Goal: Check status: Check status

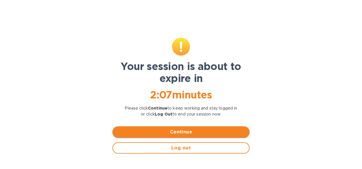
click at [192, 129] on span "Continue" at bounding box center [181, 132] width 128 height 7
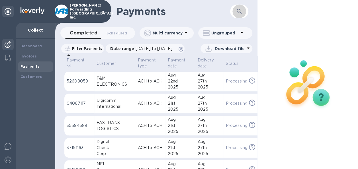
click at [238, 12] on icon "button" at bounding box center [239, 11] width 5 height 5
click at [242, 13] on icon "button" at bounding box center [239, 11] width 7 height 7
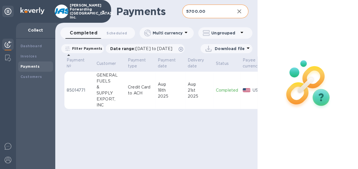
click at [186, 99] on td "[DATE]" at bounding box center [199, 90] width 28 height 38
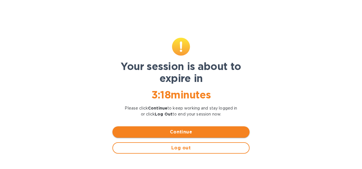
click at [188, 129] on span "Continue" at bounding box center [181, 132] width 128 height 7
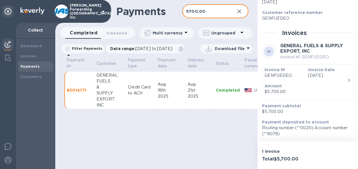
drag, startPoint x: 207, startPoint y: 14, endPoint x: 140, endPoint y: 15, distance: 67.2
click at [140, 15] on div "Payments 5700.00 ​" at bounding box center [156, 11] width 202 height 23
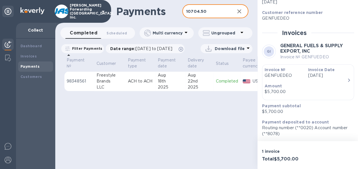
click at [189, 90] on div "2025" at bounding box center [200, 87] width 24 height 6
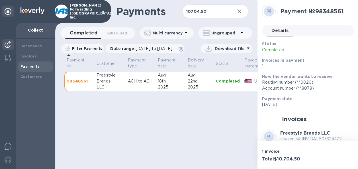
scroll to position [89, 0]
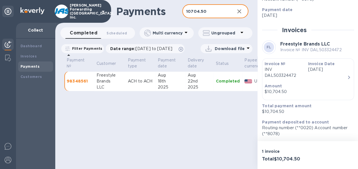
drag, startPoint x: 219, startPoint y: 13, endPoint x: 168, endPoint y: 13, distance: 50.7
click at [168, 13] on div "Payments 10704.50 ​" at bounding box center [156, 11] width 202 height 23
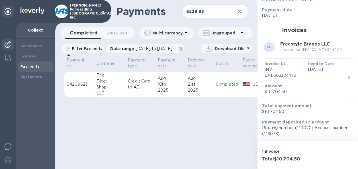
click at [176, 97] on td "[DATE]" at bounding box center [170, 84] width 30 height 26
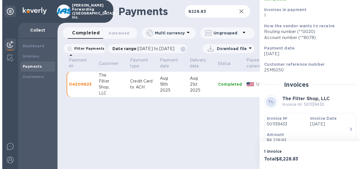
scroll to position [100, 0]
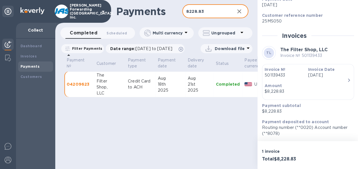
drag, startPoint x: 218, startPoint y: 12, endPoint x: 132, endPoint y: 16, distance: 85.8
click at [132, 16] on div "Payments 8228.83 ​" at bounding box center [156, 11] width 202 height 23
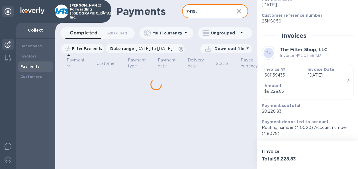
scroll to position [99, 0]
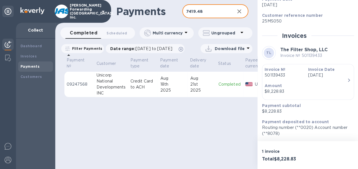
type input "7419.48"
click at [157, 92] on td "Credit Card to ACH" at bounding box center [143, 84] width 30 height 26
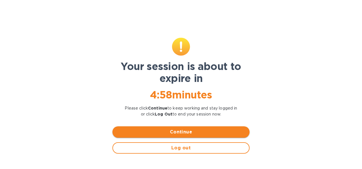
click at [180, 131] on span "Continue" at bounding box center [181, 132] width 128 height 7
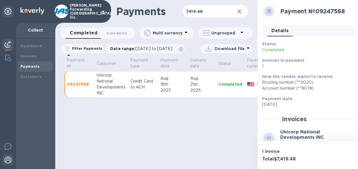
click at [9, 163] on img at bounding box center [8, 160] width 7 height 7
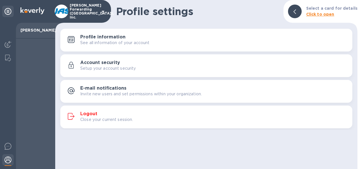
click at [106, 118] on p "Close your current session." at bounding box center [106, 120] width 53 height 6
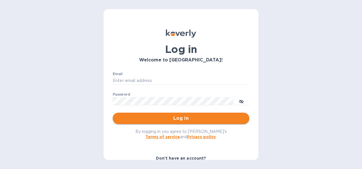
type input "[PERSON_NAME][EMAIL_ADDRESS][PERSON_NAME][PERSON_NAME][DOMAIN_NAME]"
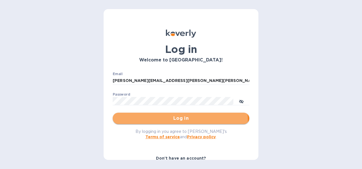
click at [163, 122] on span "Log in" at bounding box center [181, 118] width 128 height 7
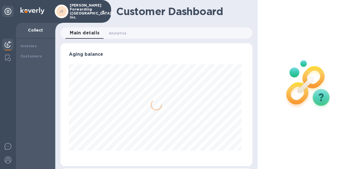
scroll to position [123, 189]
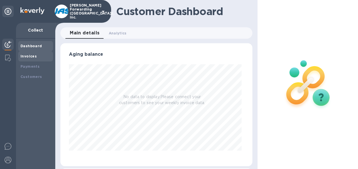
click at [32, 57] on b "Invoices" at bounding box center [28, 56] width 16 height 4
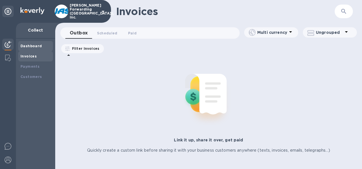
click at [33, 49] on div "Dashboard" at bounding box center [35, 46] width 35 height 10
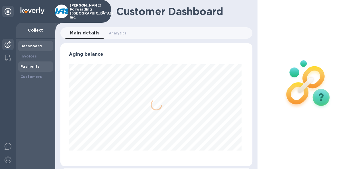
scroll to position [123, 189]
click at [33, 66] on b "Payments" at bounding box center [29, 66] width 19 height 4
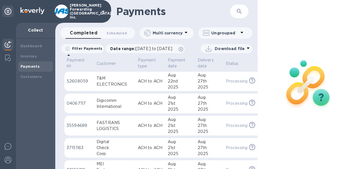
click at [236, 11] on icon "button" at bounding box center [239, 11] width 7 height 7
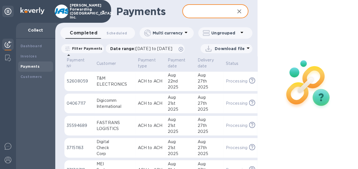
click at [201, 16] on input "text" at bounding box center [206, 12] width 48 height 14
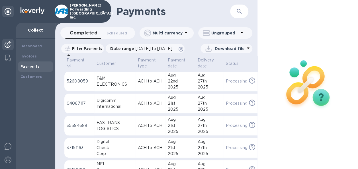
click at [239, 14] on icon "button" at bounding box center [239, 11] width 7 height 7
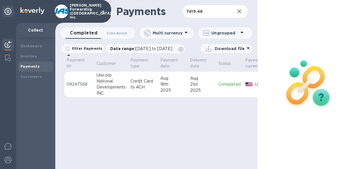
click at [168, 81] on div "Aug" at bounding box center [172, 78] width 25 height 6
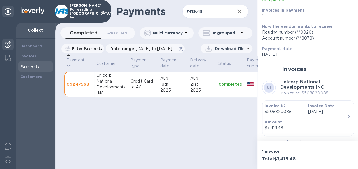
scroll to position [86, 0]
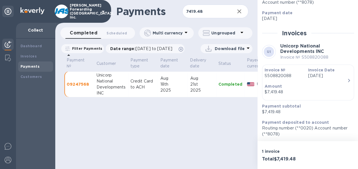
click at [303, 89] on div "$7,419.48" at bounding box center [305, 92] width 82 height 6
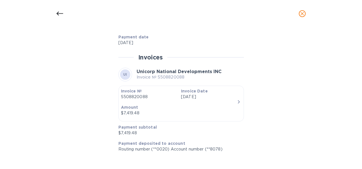
scroll to position [258, 0]
click at [61, 13] on icon at bounding box center [59, 14] width 7 height 4
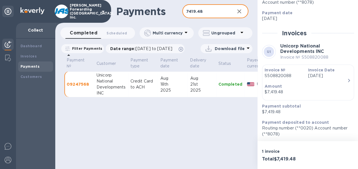
drag, startPoint x: 209, startPoint y: 11, endPoint x: 165, endPoint y: 11, distance: 44.4
click at [165, 11] on div "Payments 7419.48 ​" at bounding box center [156, 11] width 202 height 23
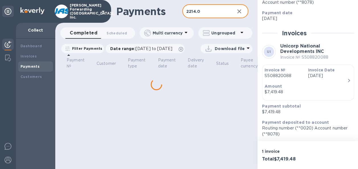
type input "2214.0"
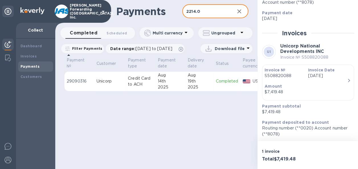
click at [182, 78] on div "Aug" at bounding box center [170, 75] width 25 height 6
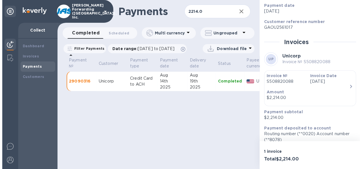
scroll to position [99, 0]
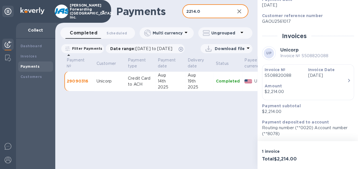
drag, startPoint x: 190, startPoint y: 11, endPoint x: 169, endPoint y: 11, distance: 20.2
click at [169, 11] on div "Payments 2214.0 ​" at bounding box center [156, 11] width 202 height 23
click at [220, 10] on input "2214.0" at bounding box center [206, 12] width 48 height 14
drag, startPoint x: 220, startPoint y: 10, endPoint x: 172, endPoint y: 10, distance: 47.2
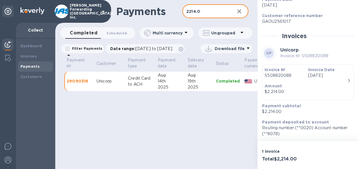
click at [172, 10] on div "Payments 2214.0 ​" at bounding box center [156, 11] width 202 height 23
click at [198, 11] on input "2214.0" at bounding box center [206, 12] width 48 height 14
click at [241, 11] on icon "button" at bounding box center [239, 11] width 7 height 7
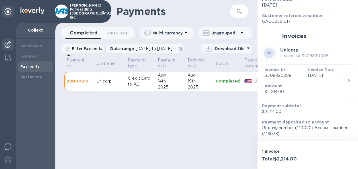
click at [247, 12] on div "​" at bounding box center [239, 12] width 18 height 14
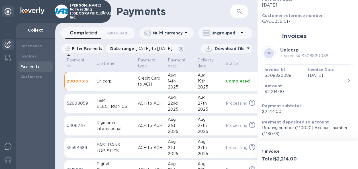
click at [241, 11] on icon "button" at bounding box center [239, 11] width 7 height 7
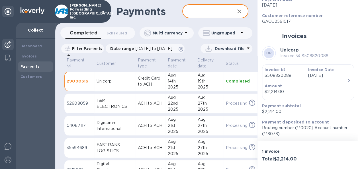
paste input "-7419.48"
click at [191, 12] on input "-7419.48" at bounding box center [206, 12] width 48 height 14
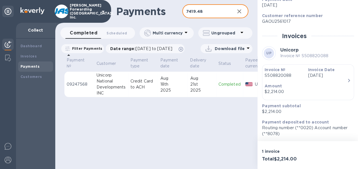
drag, startPoint x: 205, startPoint y: 14, endPoint x: 144, endPoint y: 8, distance: 61.8
click at [144, 8] on div "Payments 7419.48 ​" at bounding box center [156, 11] width 202 height 23
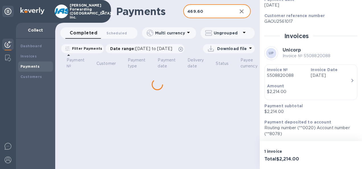
type input "469.60"
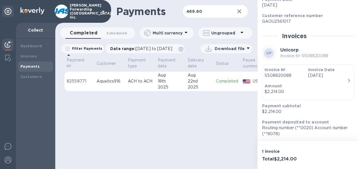
click at [183, 91] on td "[DATE]" at bounding box center [170, 81] width 30 height 20
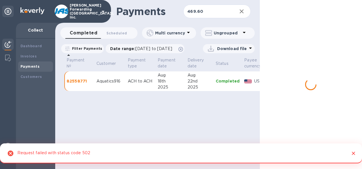
click at [178, 84] on div "18th" at bounding box center [170, 81] width 25 height 6
click at [355, 153] on icon "Close" at bounding box center [354, 154] width 6 height 6
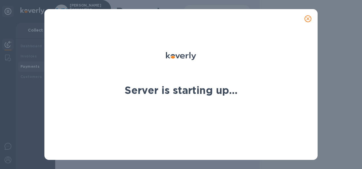
click at [324, 29] on div "Server is starting up..." at bounding box center [181, 84] width 362 height 169
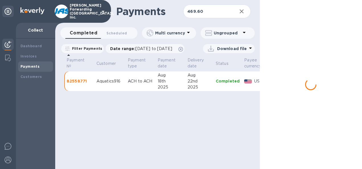
click at [308, 20] on div at bounding box center [311, 84] width 102 height 169
click at [173, 90] on div "2025" at bounding box center [170, 87] width 25 height 6
click at [202, 12] on input "469.60" at bounding box center [207, 12] width 49 height 14
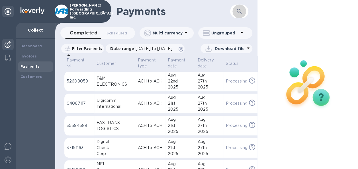
click at [238, 13] on icon "button" at bounding box center [239, 11] width 7 height 7
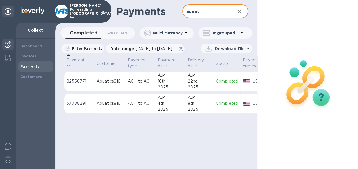
type input "aquat"
click at [200, 106] on div "8th" at bounding box center [200, 103] width 24 height 6
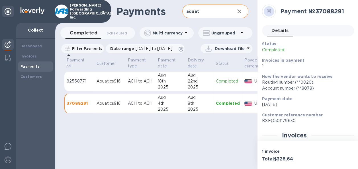
click at [149, 91] on td "ACH to ACH" at bounding box center [141, 81] width 30 height 20
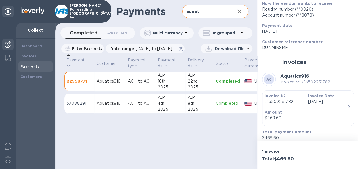
scroll to position [85, 0]
